Goal: Information Seeking & Learning: Check status

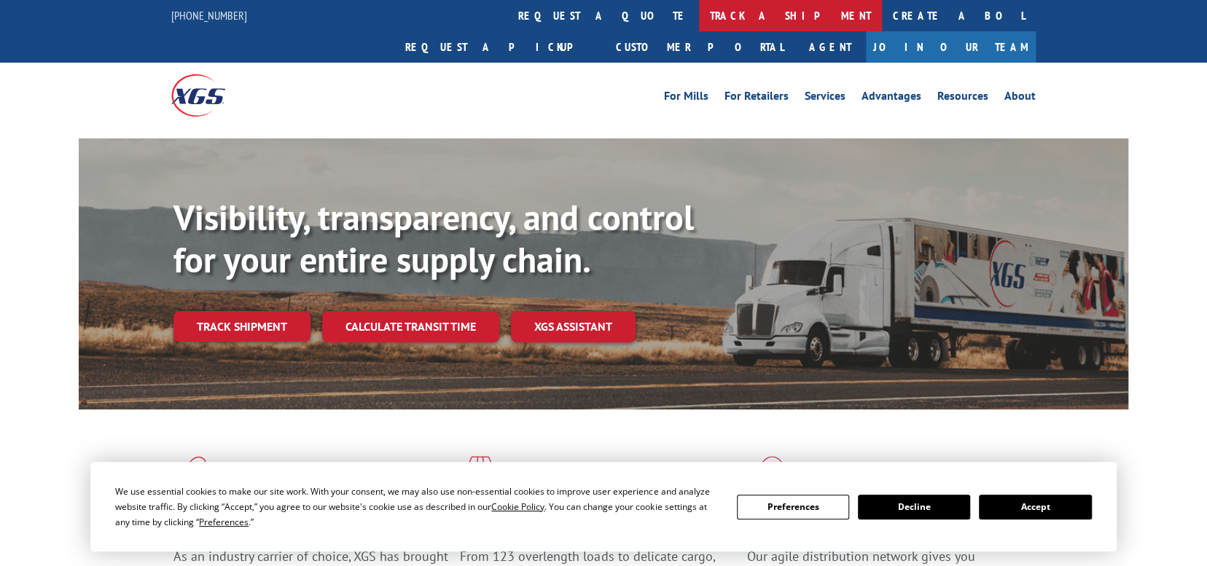
click at [699, 14] on link "track a shipment" at bounding box center [790, 15] width 183 height 31
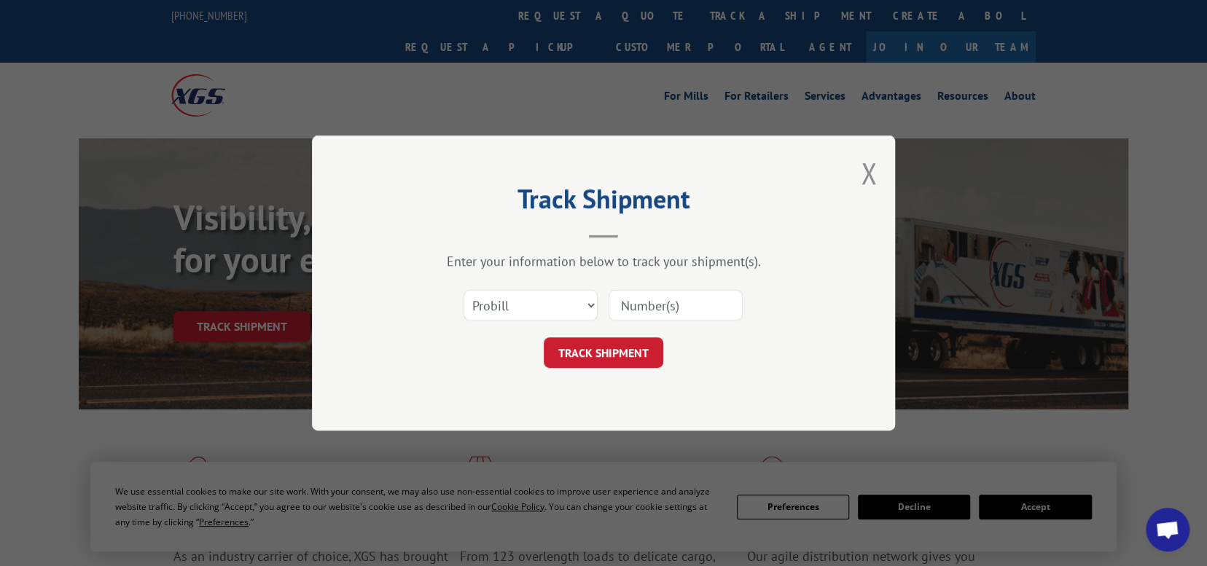
click at [640, 305] on input at bounding box center [676, 305] width 134 height 31
paste input "17235486"
type input "17235486"
click at [620, 344] on button "TRACK SHIPMENT" at bounding box center [604, 352] width 120 height 31
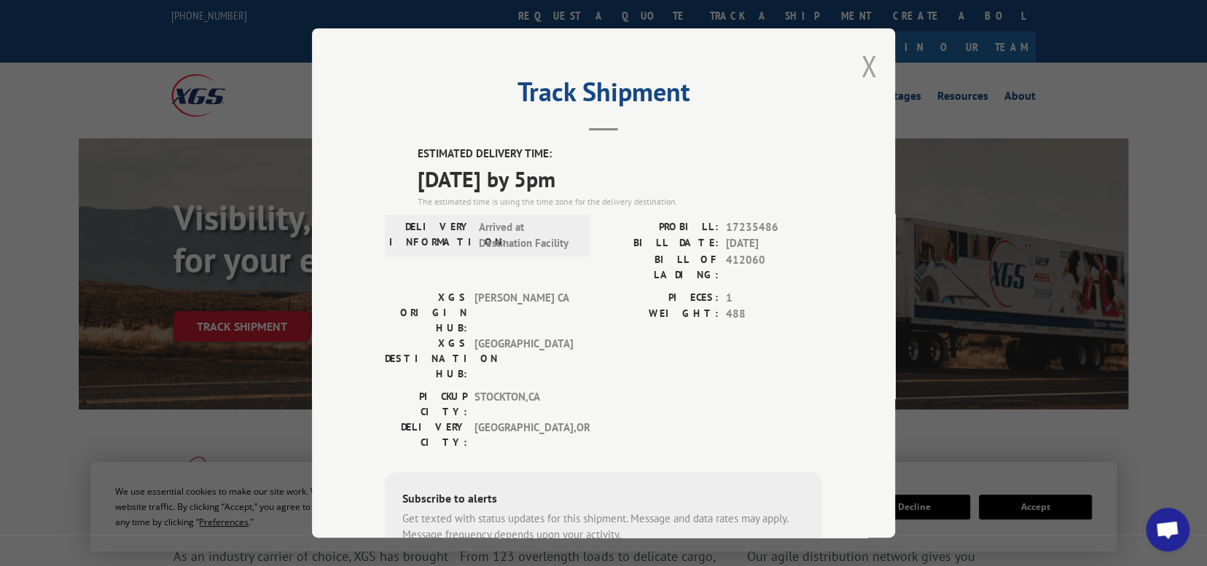
click at [862, 66] on button "Close modal" at bounding box center [869, 66] width 16 height 39
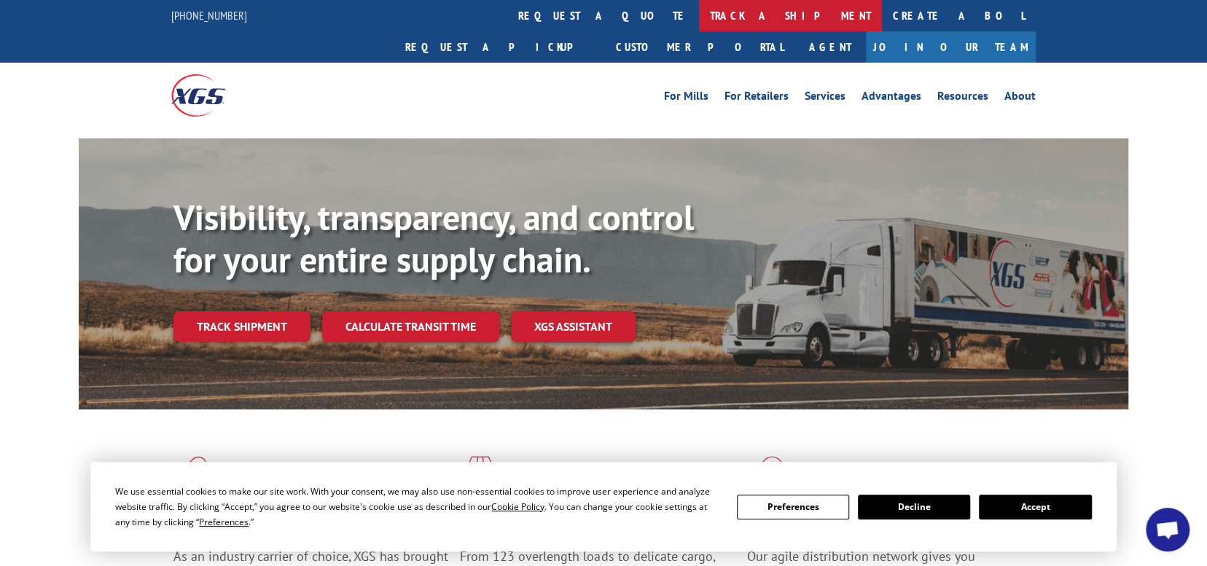
click at [699, 14] on link "track a shipment" at bounding box center [790, 15] width 183 height 31
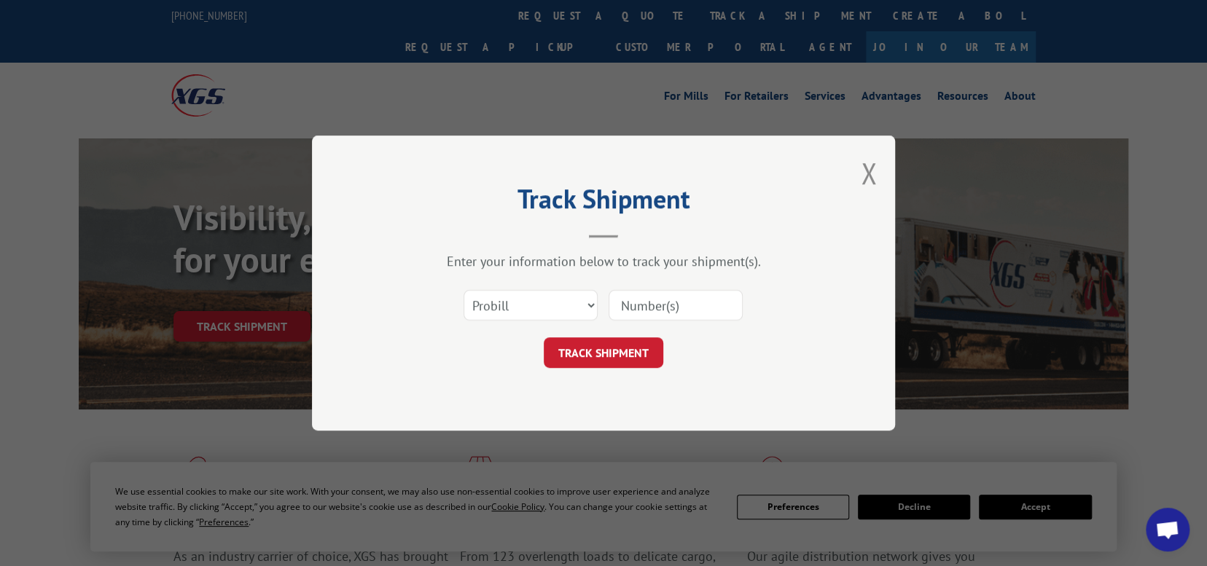
click at [660, 301] on input at bounding box center [676, 305] width 134 height 31
paste input "17235534"
type input "17235534"
click at [604, 354] on button "TRACK SHIPMENT" at bounding box center [604, 352] width 120 height 31
